Goal: Information Seeking & Learning: Understand process/instructions

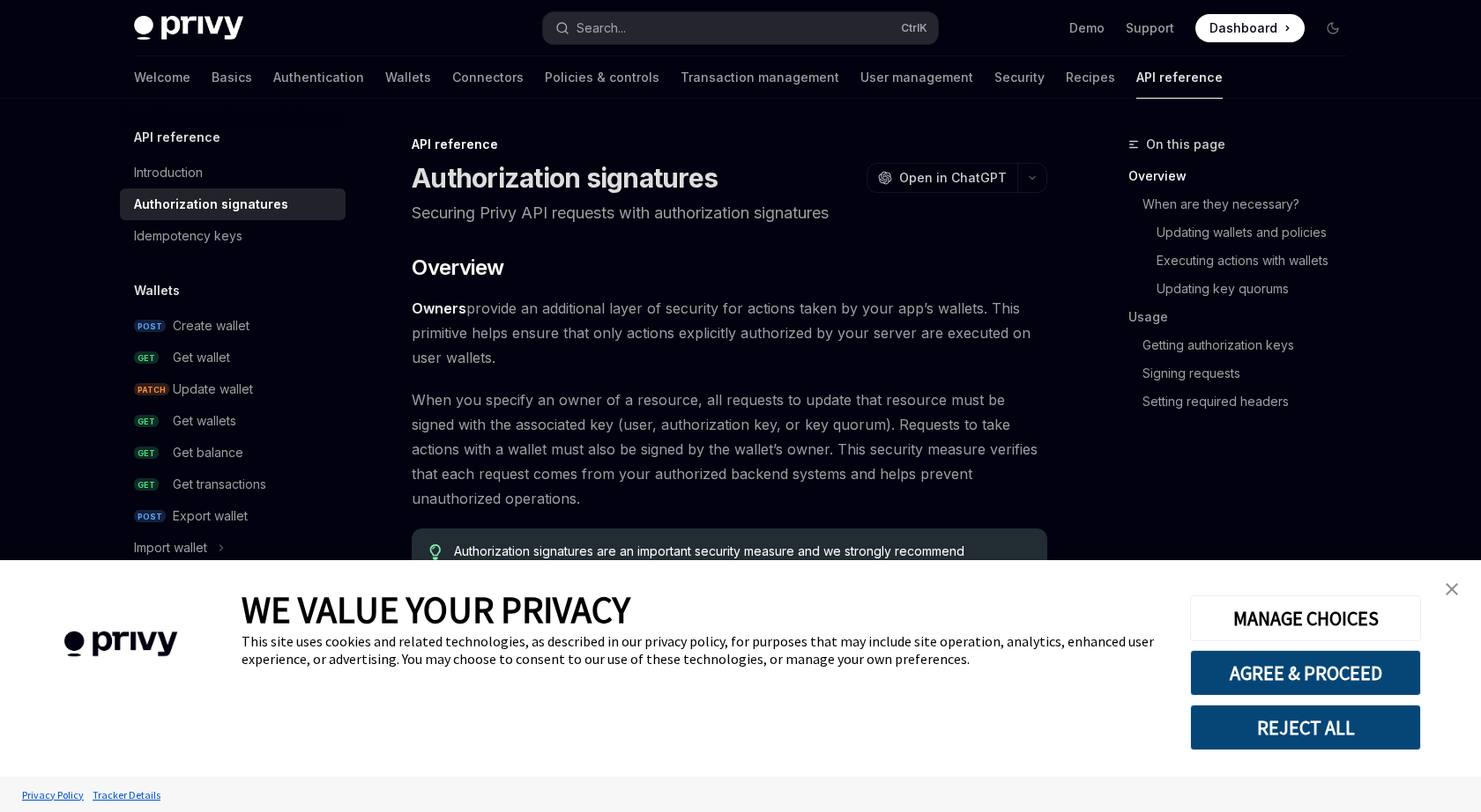
click at [1451, 577] on link "close banner" at bounding box center [1452, 589] width 36 height 36
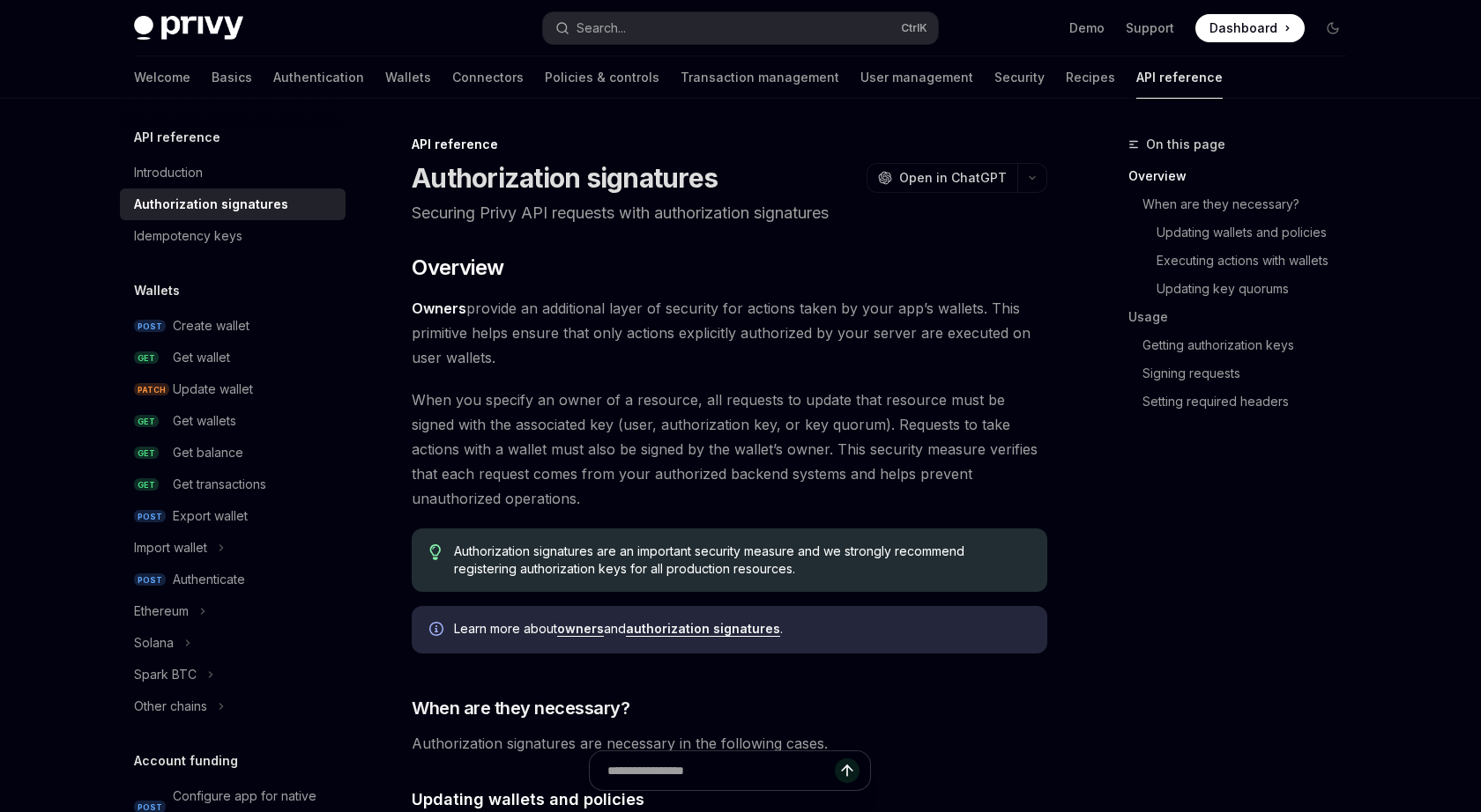
type textarea "*"
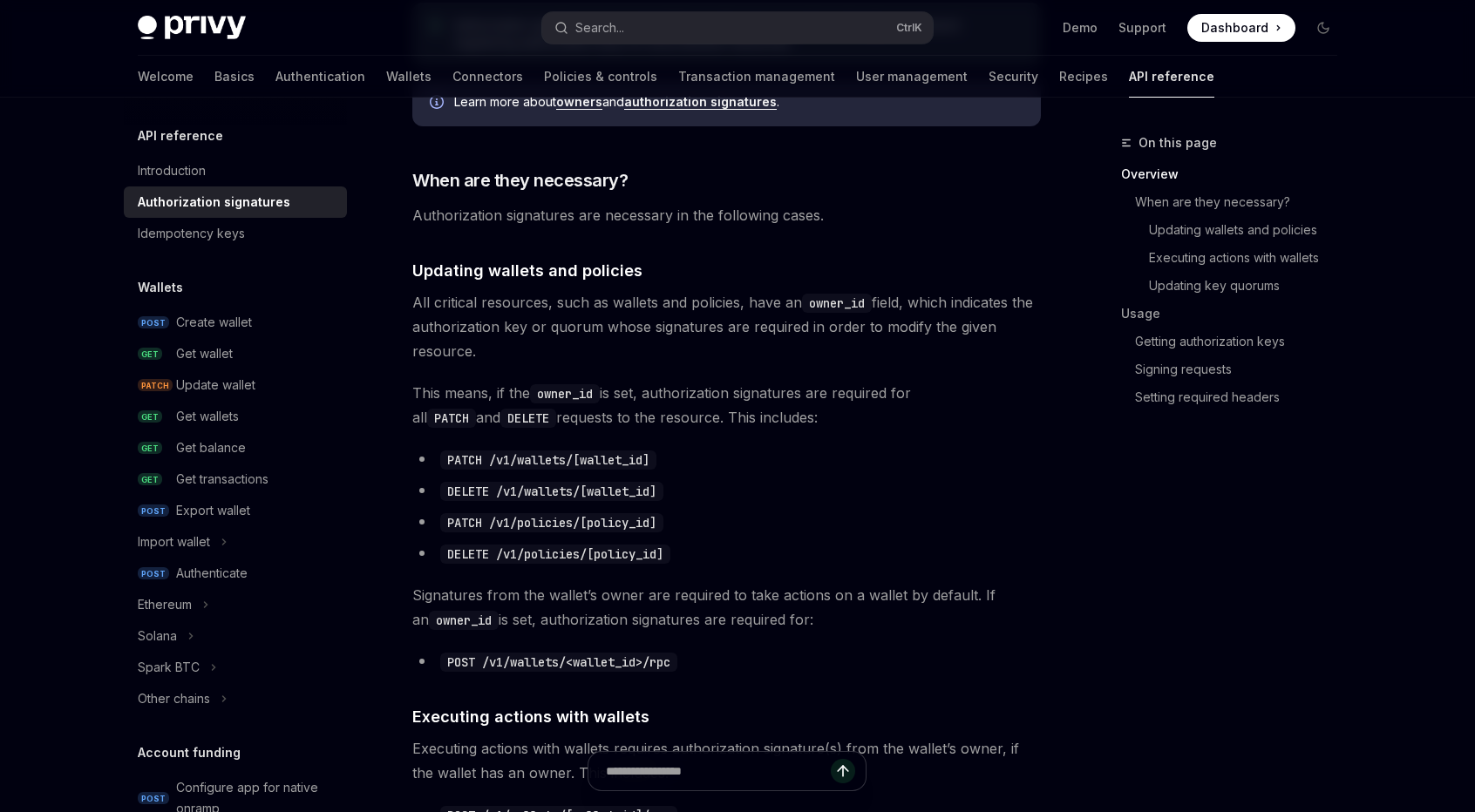
scroll to position [523, 0]
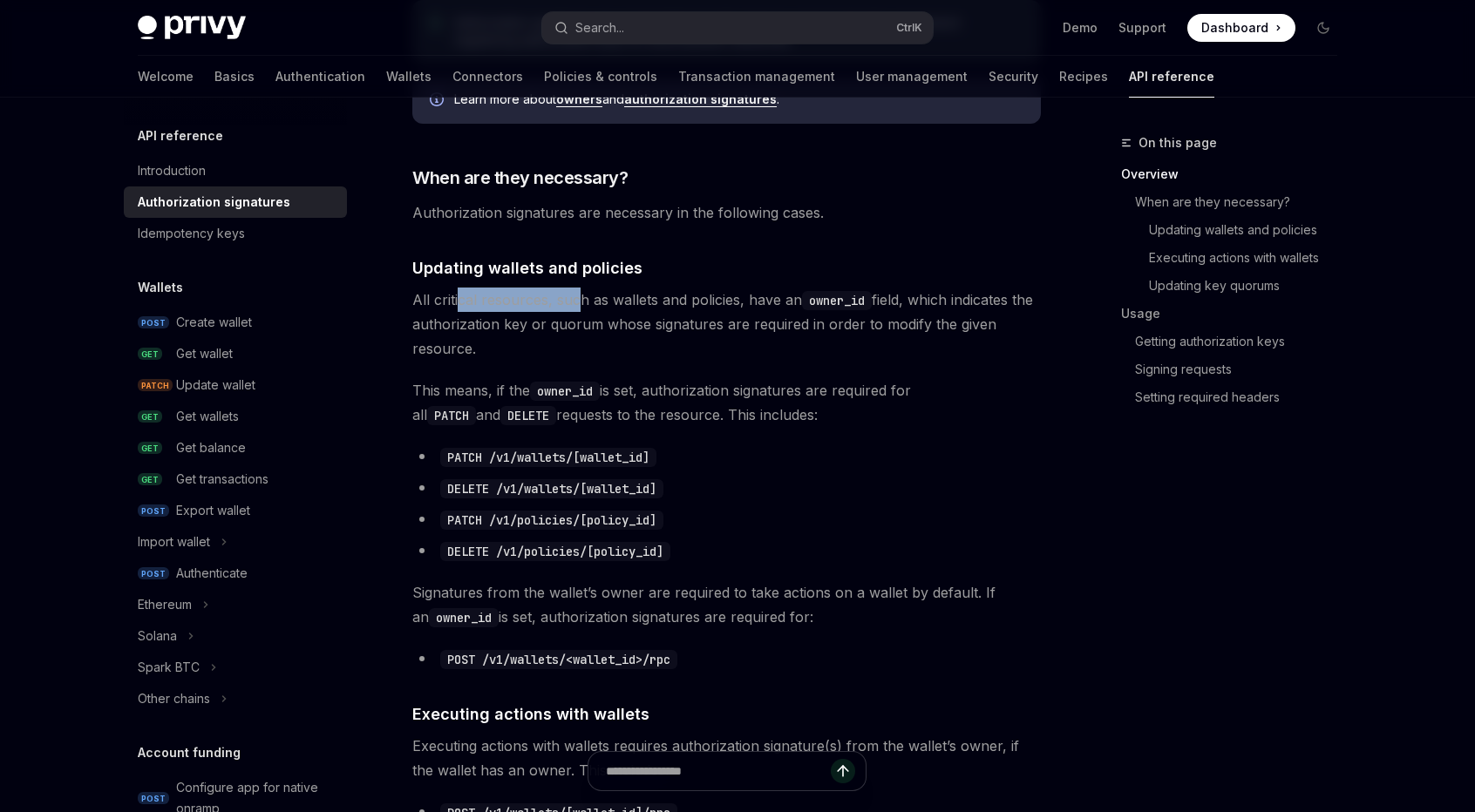
drag, startPoint x: 467, startPoint y: 297, endPoint x: 633, endPoint y: 303, distance: 166.1
click at [598, 301] on span "All critical resources, such as wallets and policies, have an owner_id field, w…" at bounding box center [727, 323] width 629 height 73
click at [633, 303] on span "All critical resources, such as wallets and policies, have an owner_id field, w…" at bounding box center [727, 323] width 629 height 73
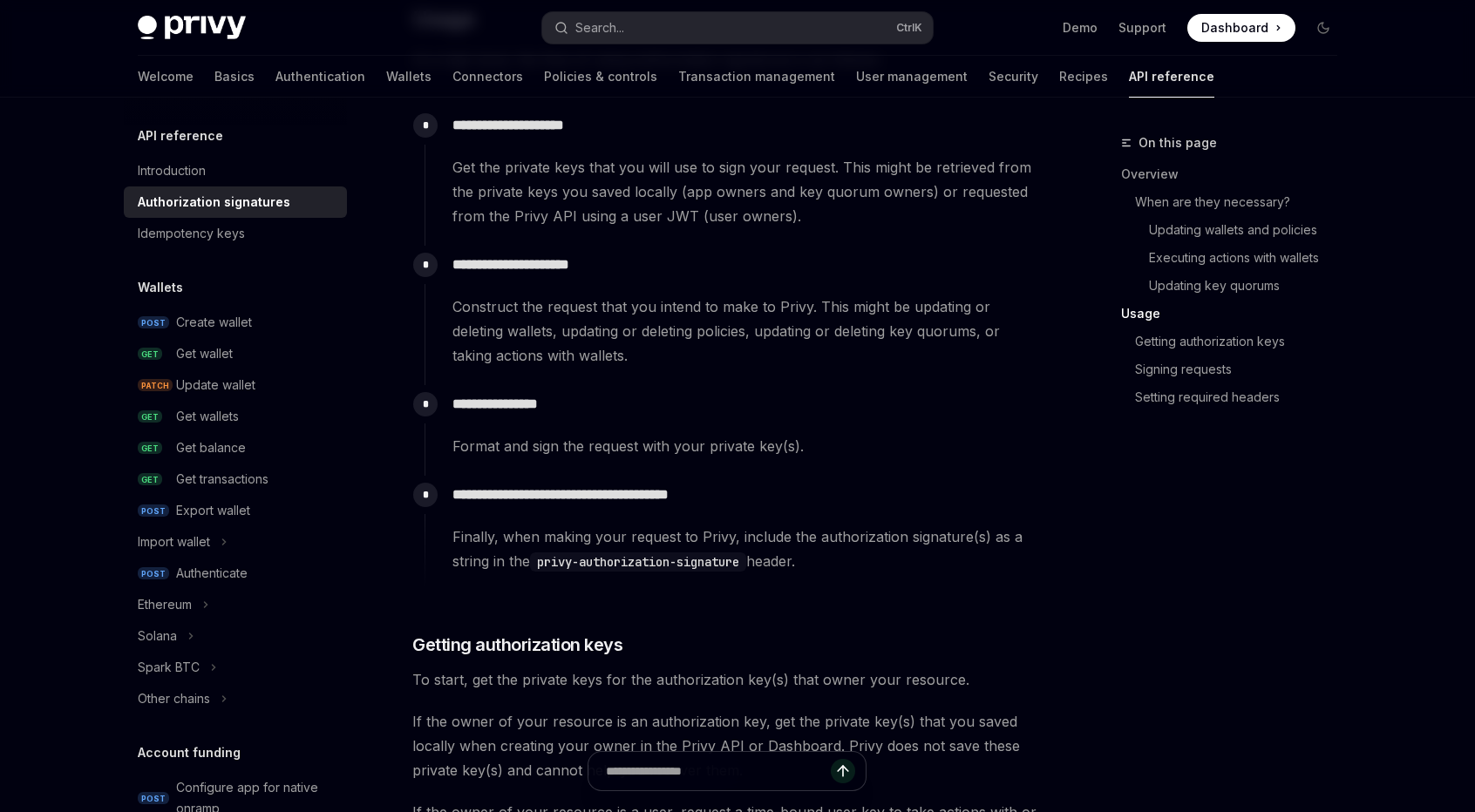
scroll to position [1656, 0]
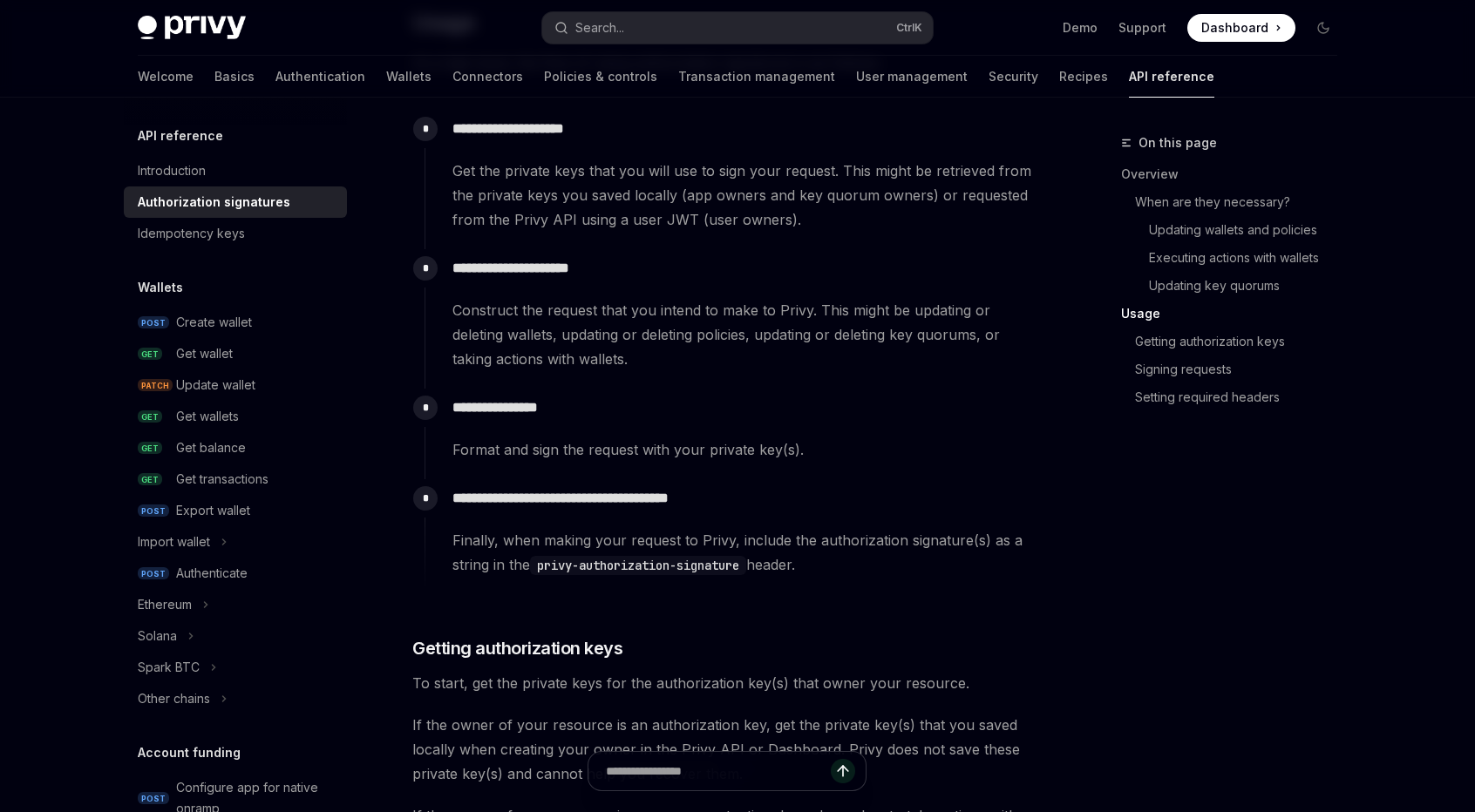
drag, startPoint x: 725, startPoint y: 479, endPoint x: 481, endPoint y: 200, distance: 370.6
click at [725, 479] on div "**********" at bounding box center [732, 528] width 616 height 97
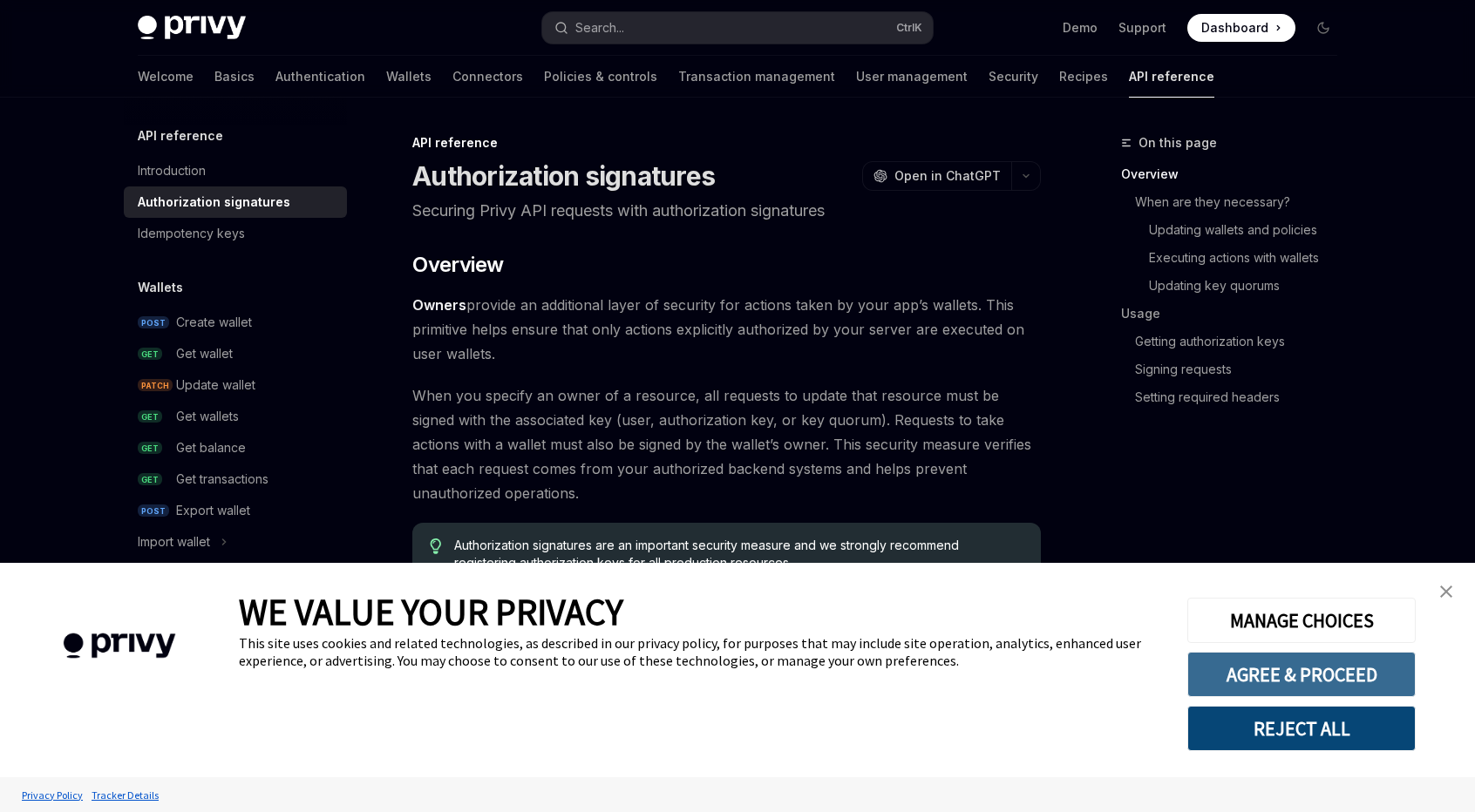
click at [1338, 679] on button "AGREE & PROCEED" at bounding box center [1301, 674] width 229 height 45
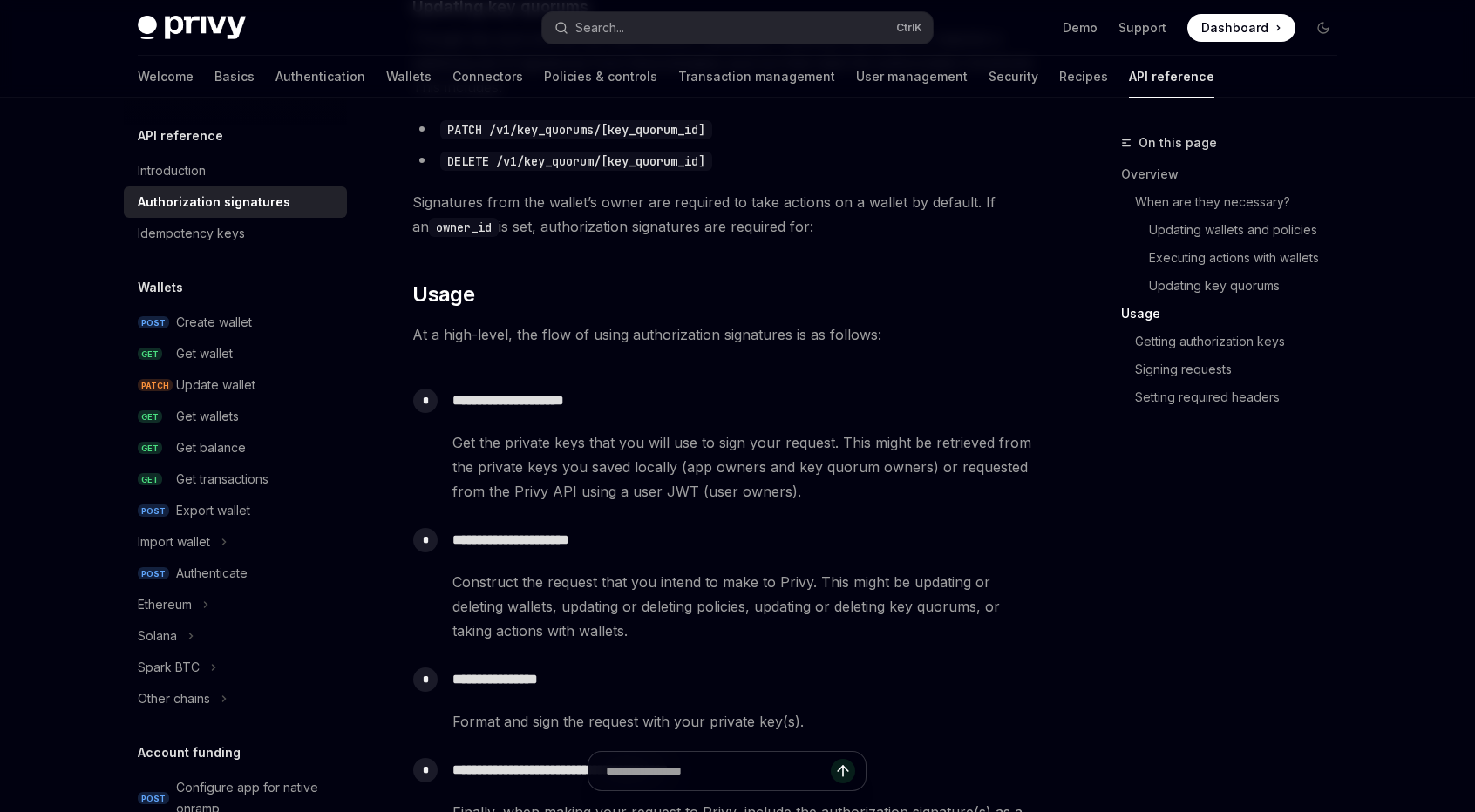
scroll to position [1743, 0]
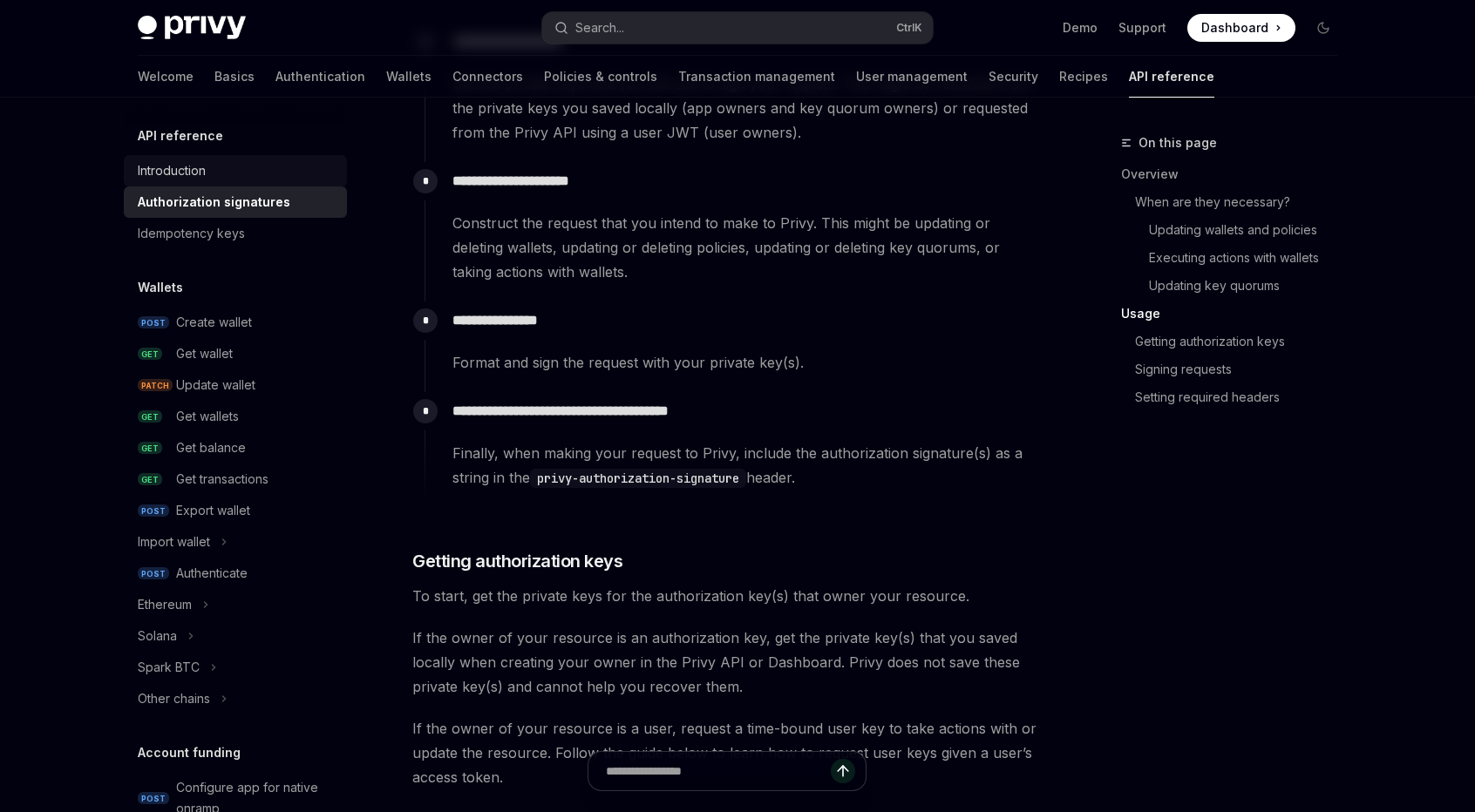
click at [246, 171] on div "Introduction" at bounding box center [237, 170] width 199 height 21
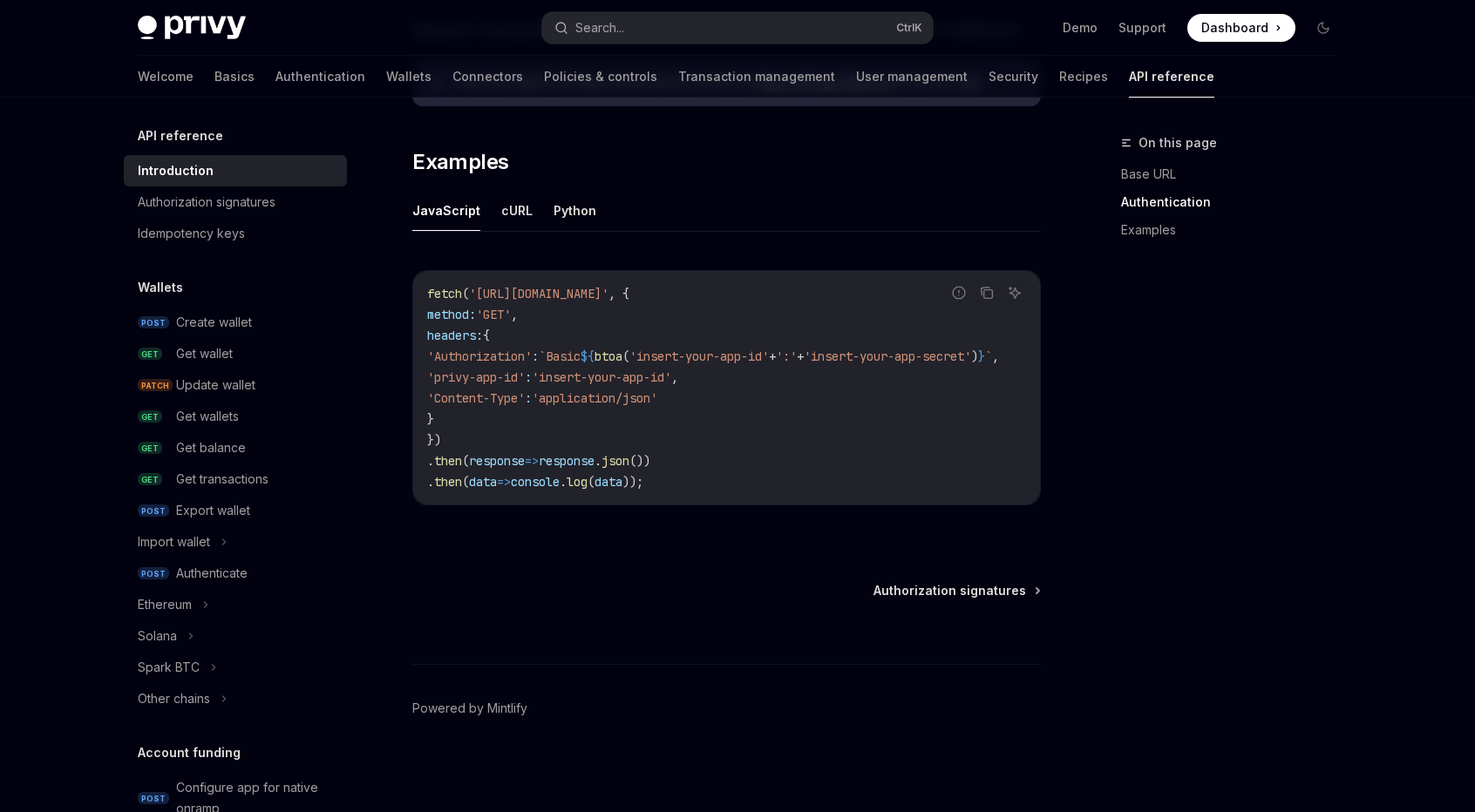
scroll to position [1057, 0]
click at [267, 320] on div "Create wallet" at bounding box center [256, 321] width 160 height 21
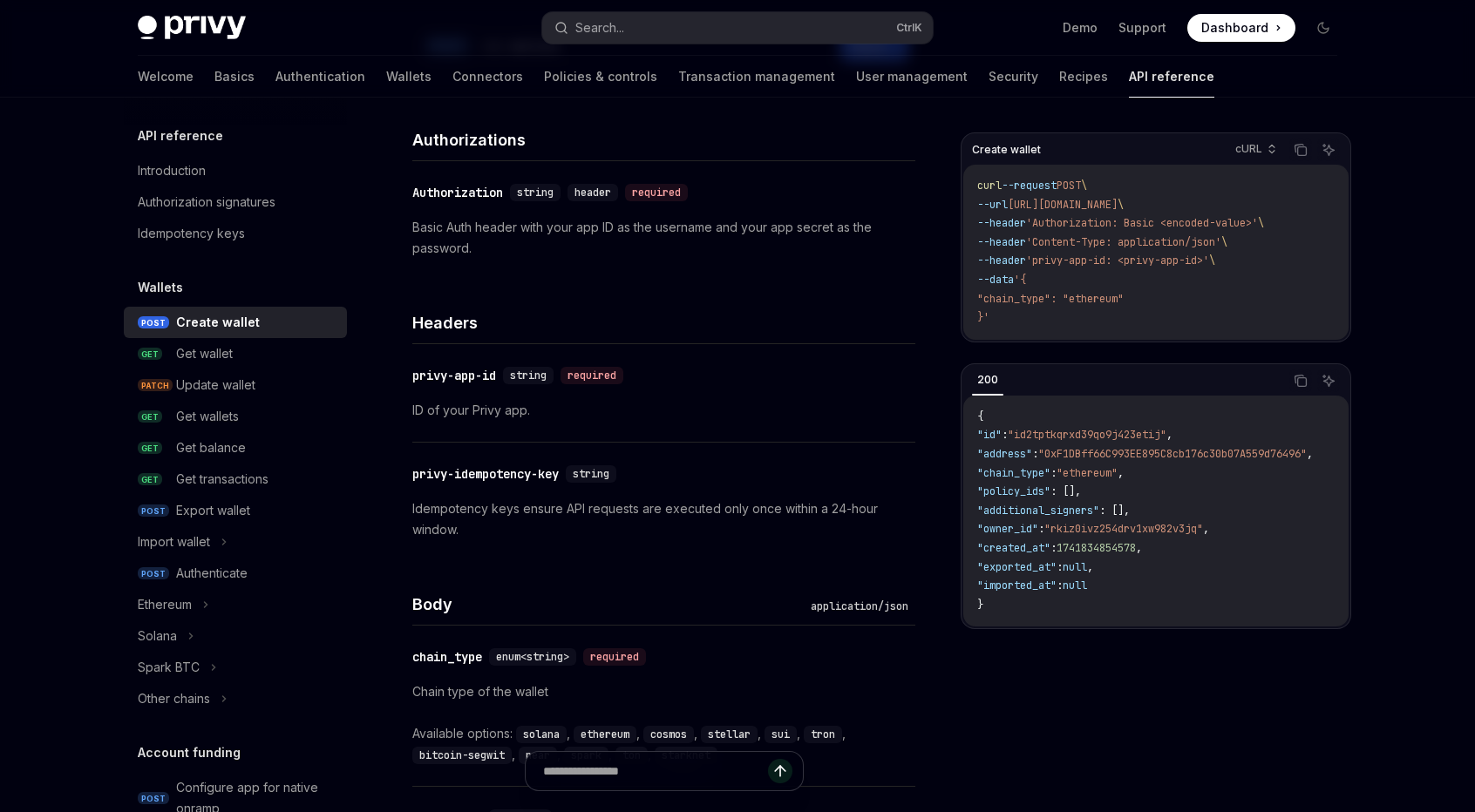
scroll to position [175, 0]
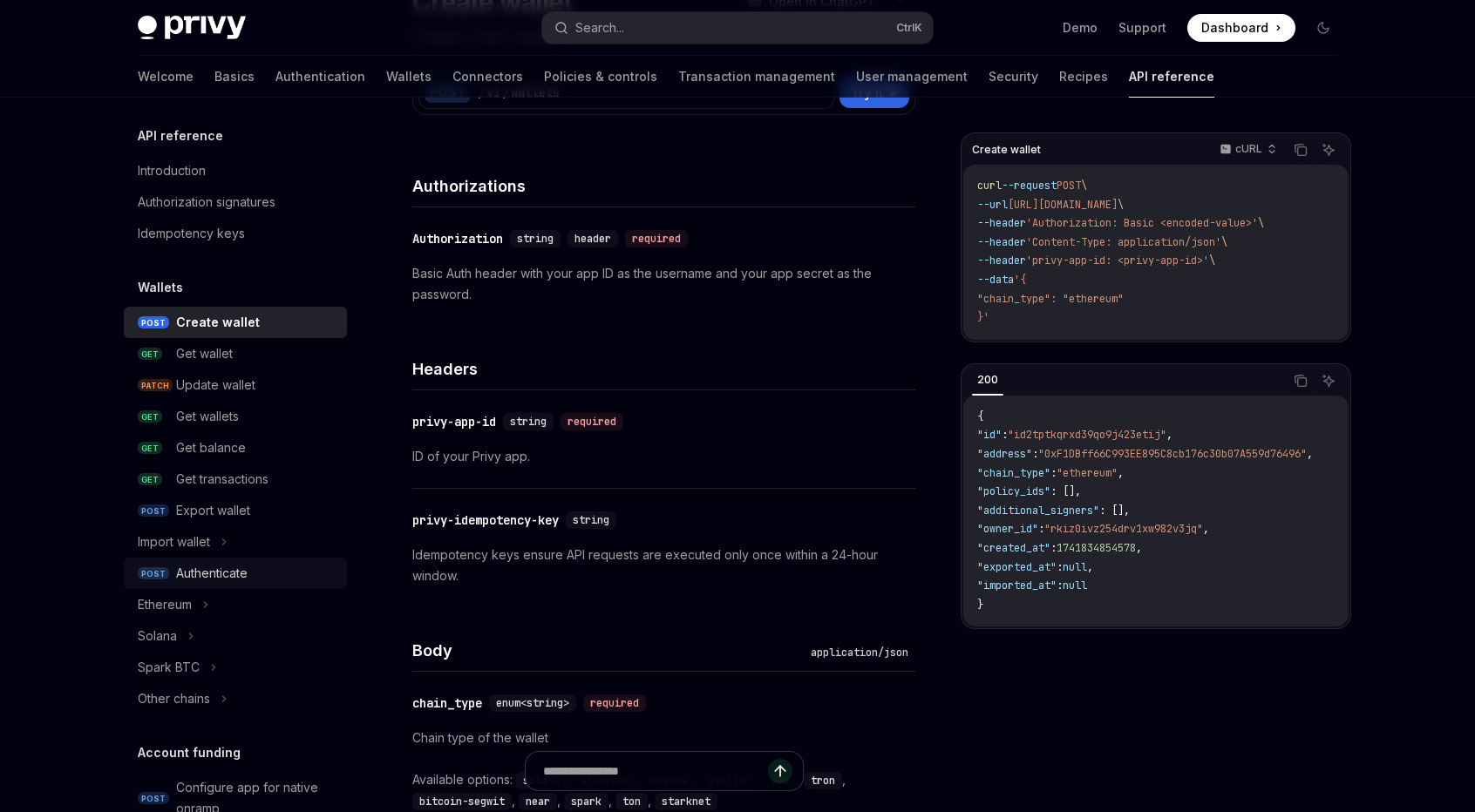
click at [307, 574] on div "Authenticate" at bounding box center [256, 573] width 160 height 21
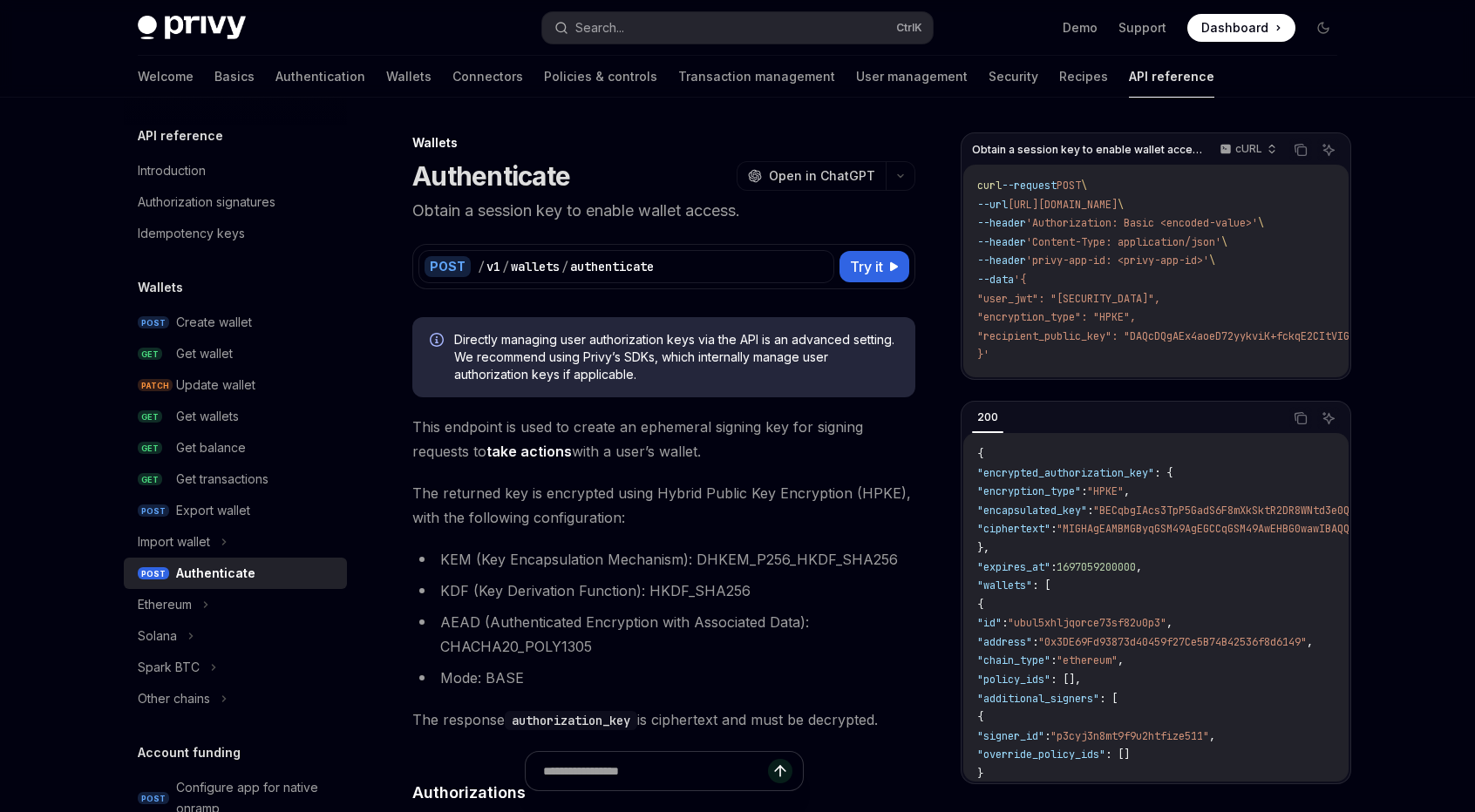
click at [664, 453] on span "This endpoint is used to create an ephemeral signing key for signing requests t…" at bounding box center [664, 439] width 502 height 49
click at [280, 334] on link "POST Create wallet" at bounding box center [235, 322] width 223 height 32
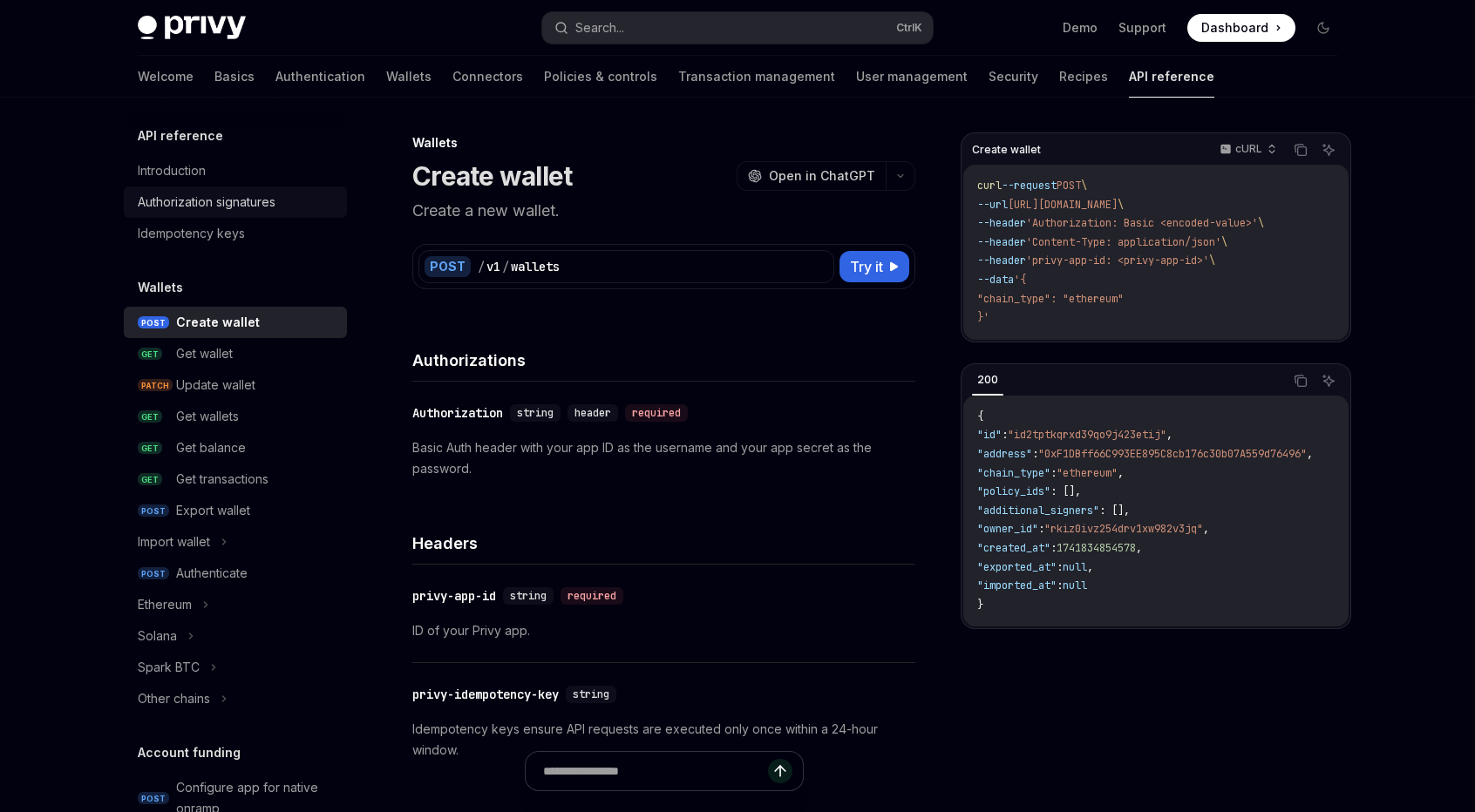
click at [286, 212] on link "Authorization signatures" at bounding box center [235, 202] width 223 height 32
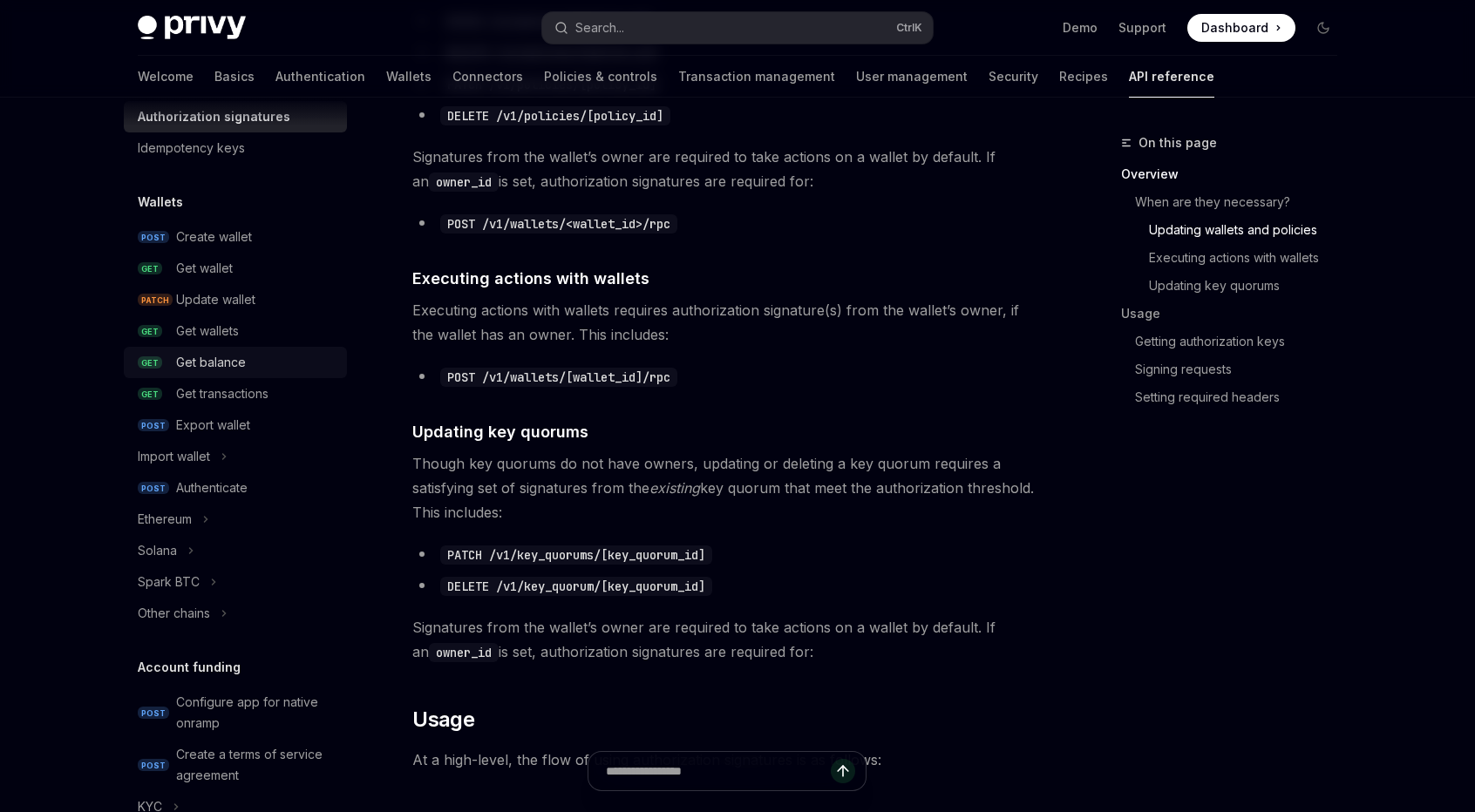
scroll to position [87, 0]
click at [289, 515] on div "Ethereum" at bounding box center [235, 517] width 223 height 32
type textarea "*"
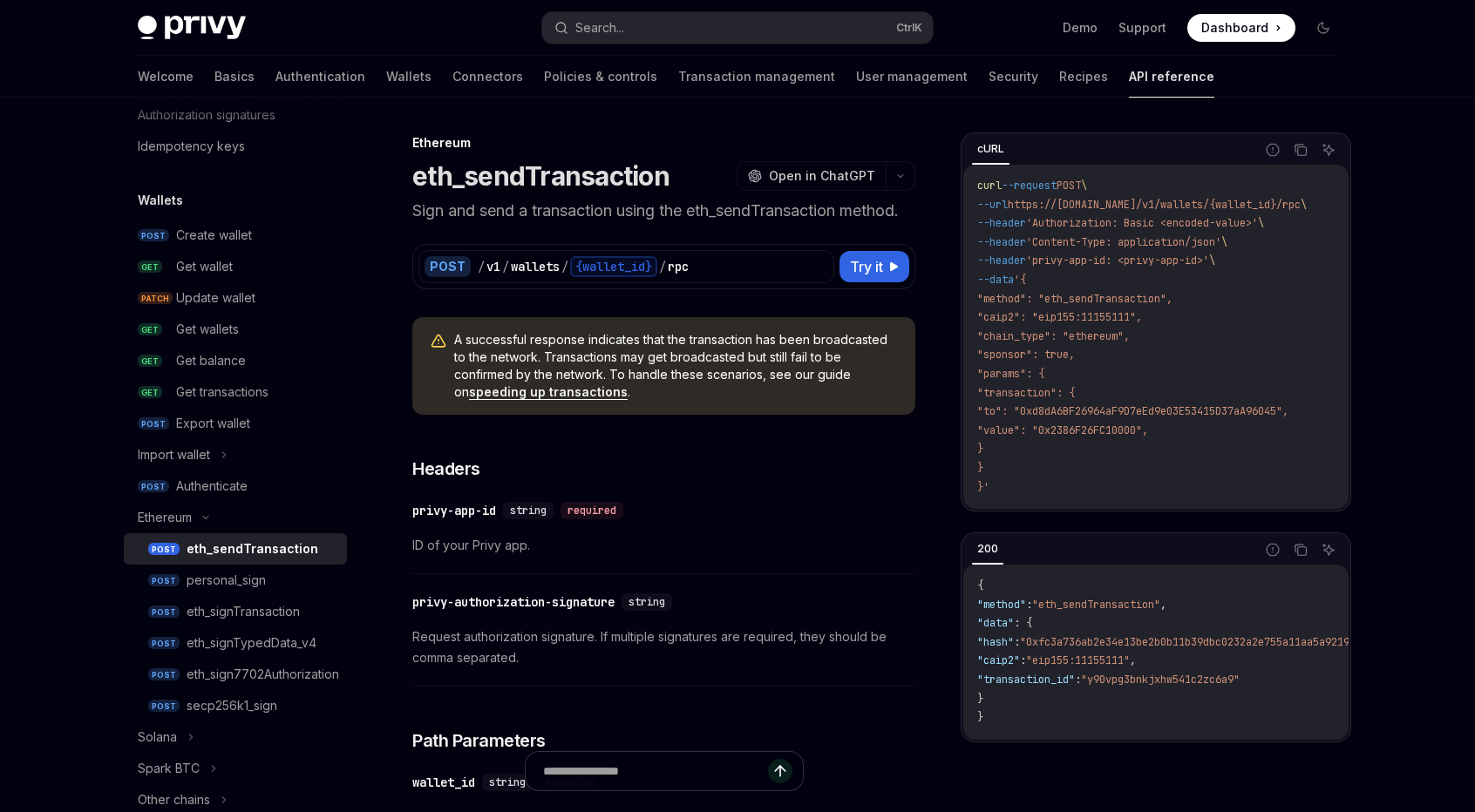
click at [785, 494] on div "​ privy-app-id string required ID of your Privy app." at bounding box center [664, 533] width 502 height 83
click at [739, 390] on span "A successful response indicates that the transaction has been broadcasted to th…" at bounding box center [675, 365] width 444 height 69
